Goal: Task Accomplishment & Management: Complete application form

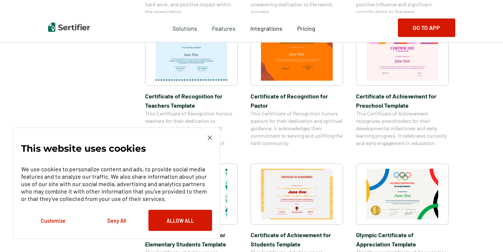
scroll to position [402, 0]
click at [162, 213] on button "Allow All" at bounding box center [180, 220] width 64 height 21
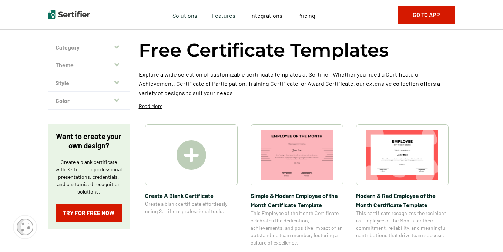
scroll to position [41, 0]
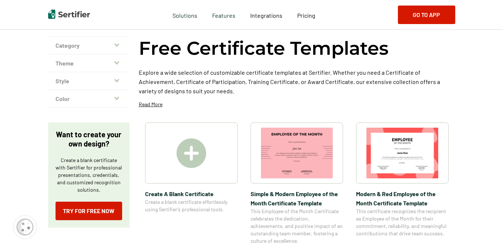
click at [186, 153] on img at bounding box center [192, 153] width 30 height 30
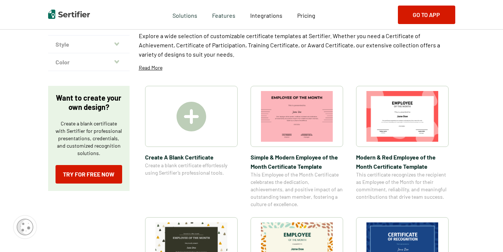
scroll to position [68, 0]
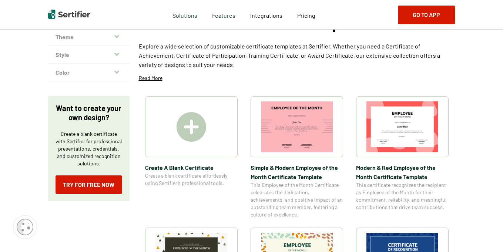
click at [196, 135] on img at bounding box center [192, 127] width 30 height 30
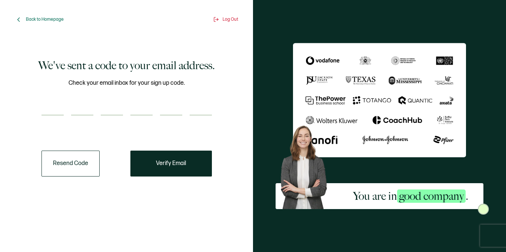
click at [58, 112] on input "number" at bounding box center [52, 108] width 22 height 15
